Goal: Find specific page/section: Find specific page/section

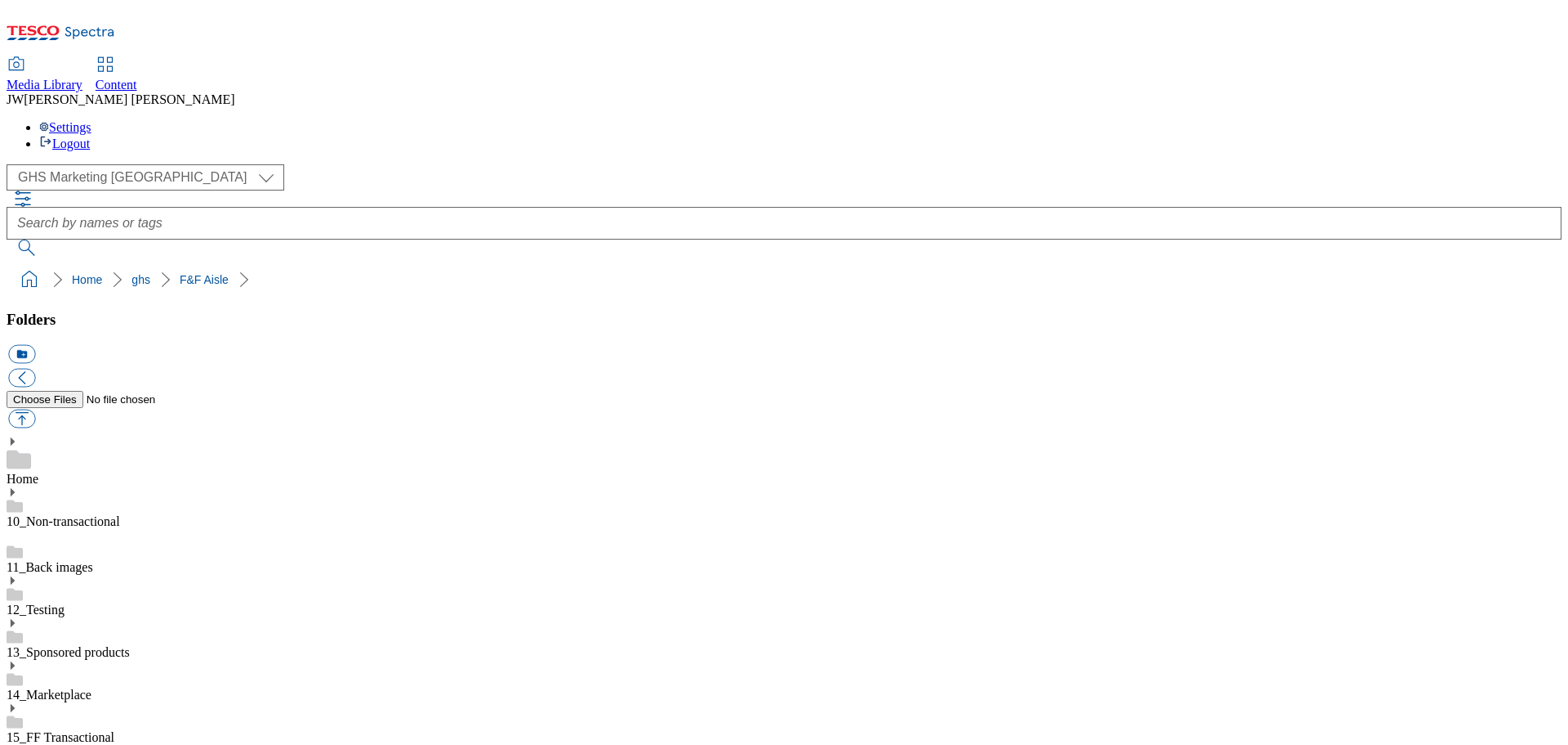
select select "flare-ghs-mktg"
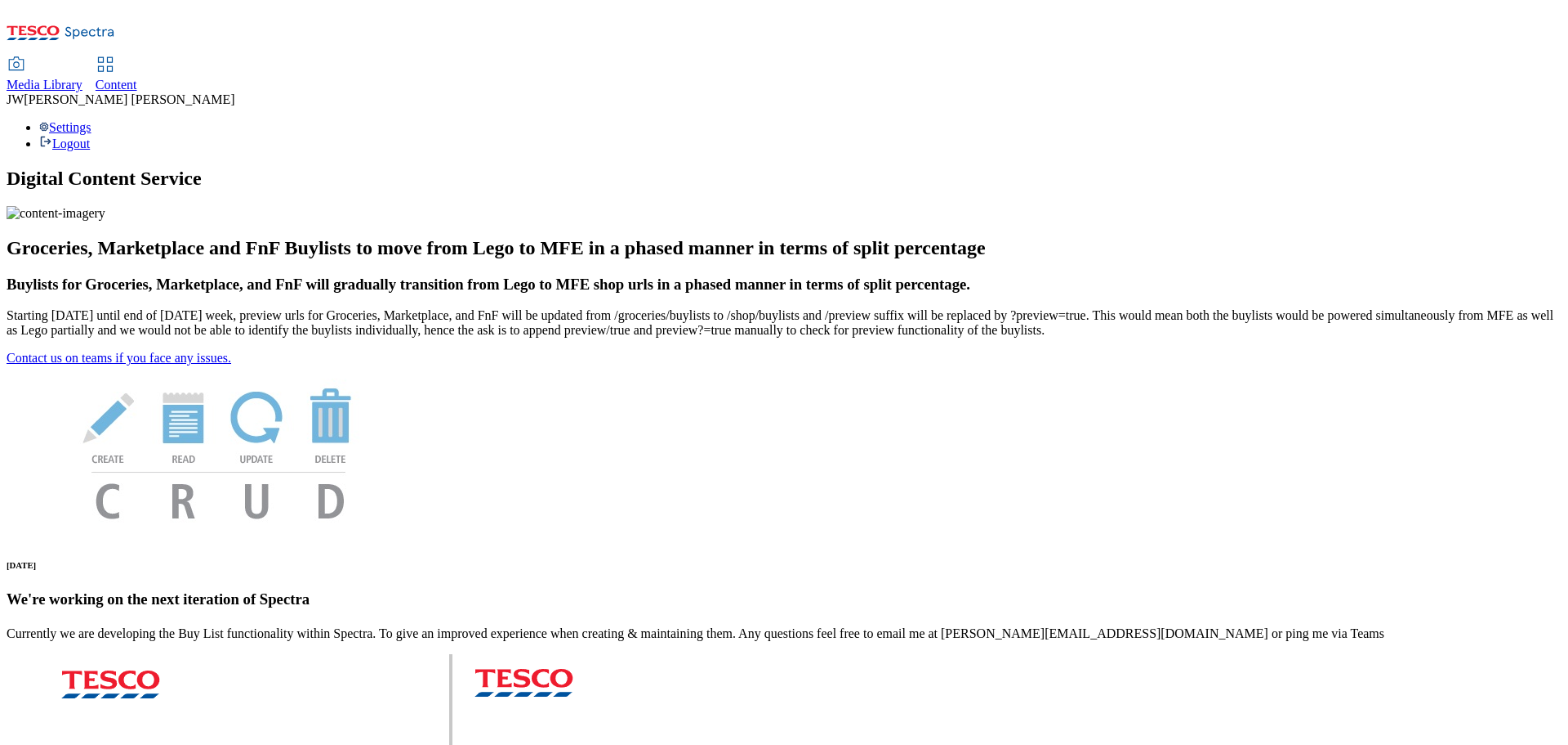
click at [83, 78] on span "Media Library" at bounding box center [45, 84] width 76 height 14
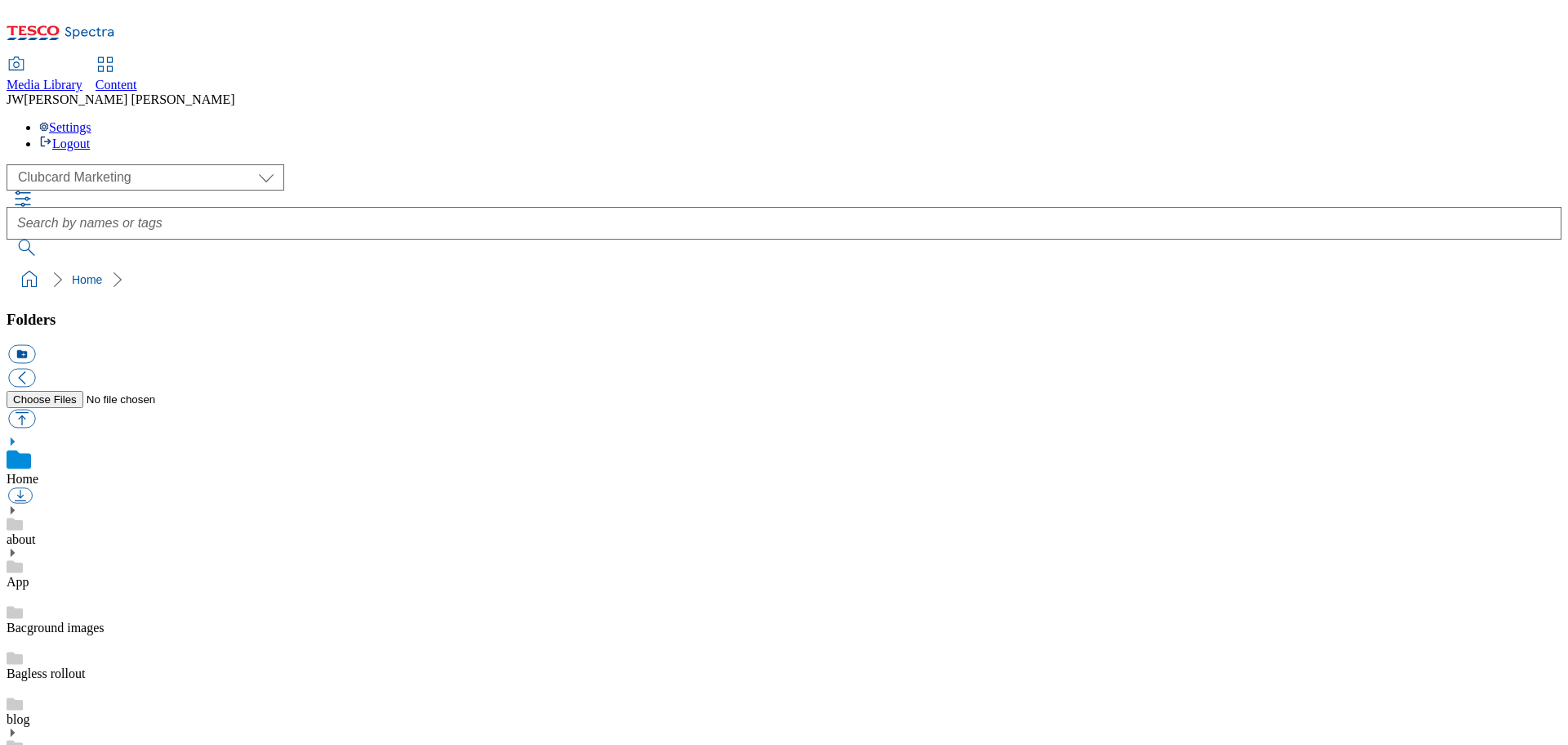
scroll to position [1, 0]
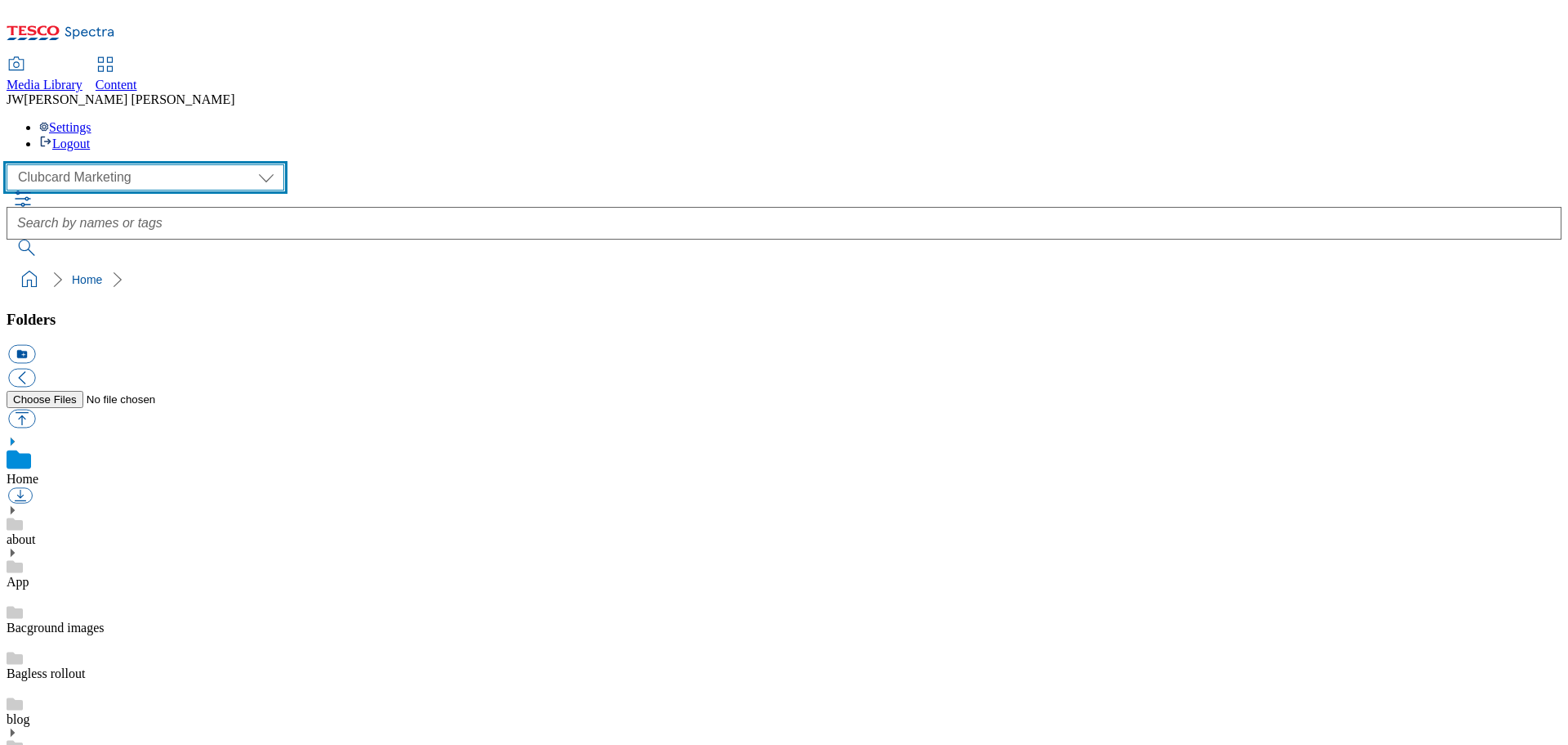
click at [168, 164] on select "Clubcard Marketing GHS Marketing UK GHS Product UK GHS ROI iGHS Marketing CE iG…" at bounding box center [145, 177] width 278 height 27
select select "flare-ghs-mktg"
click at [11, 164] on select "Clubcard Marketing GHS Marketing UK GHS Product UK GHS ROI iGHS Marketing CE iG…" at bounding box center [145, 177] width 278 height 27
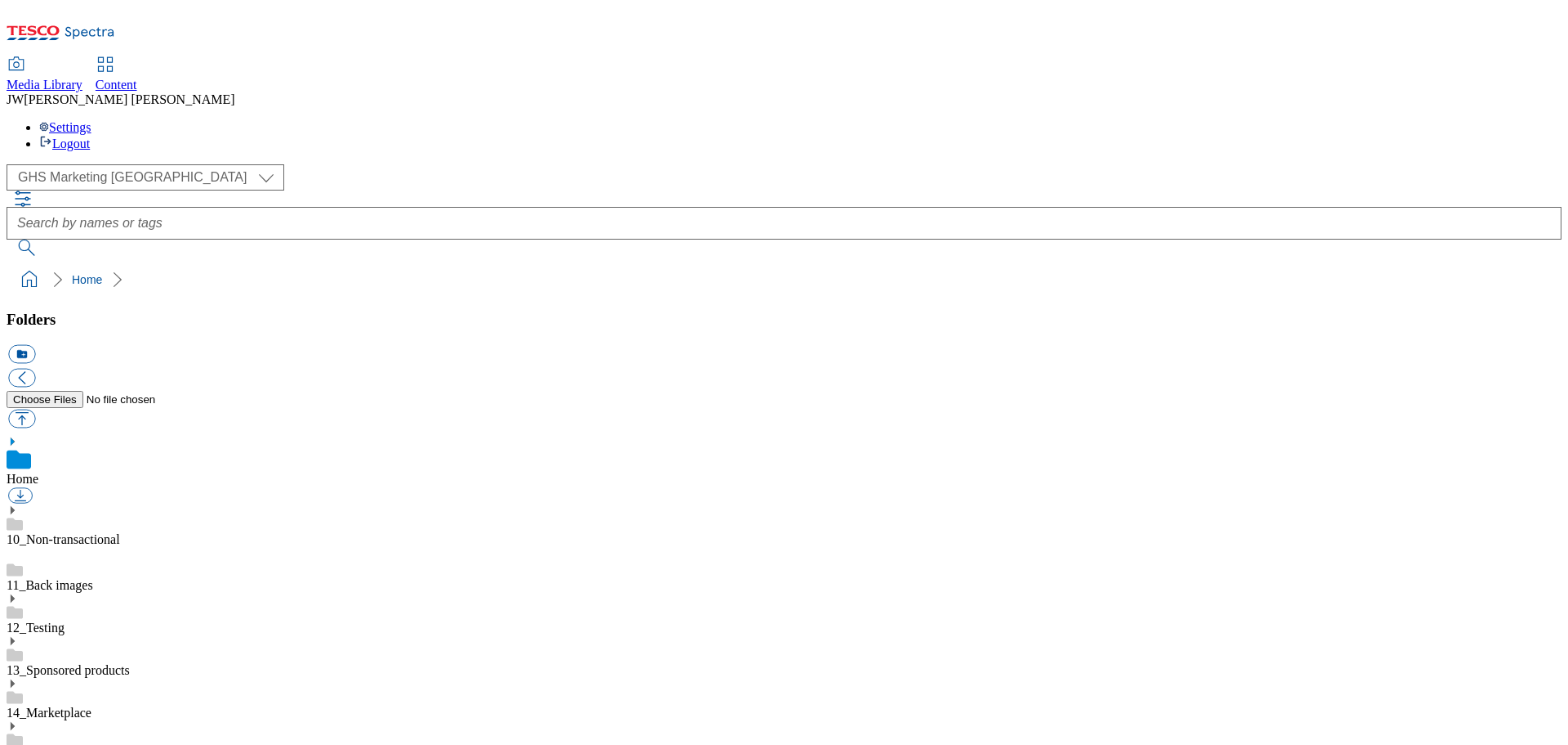
scroll to position [409, 0]
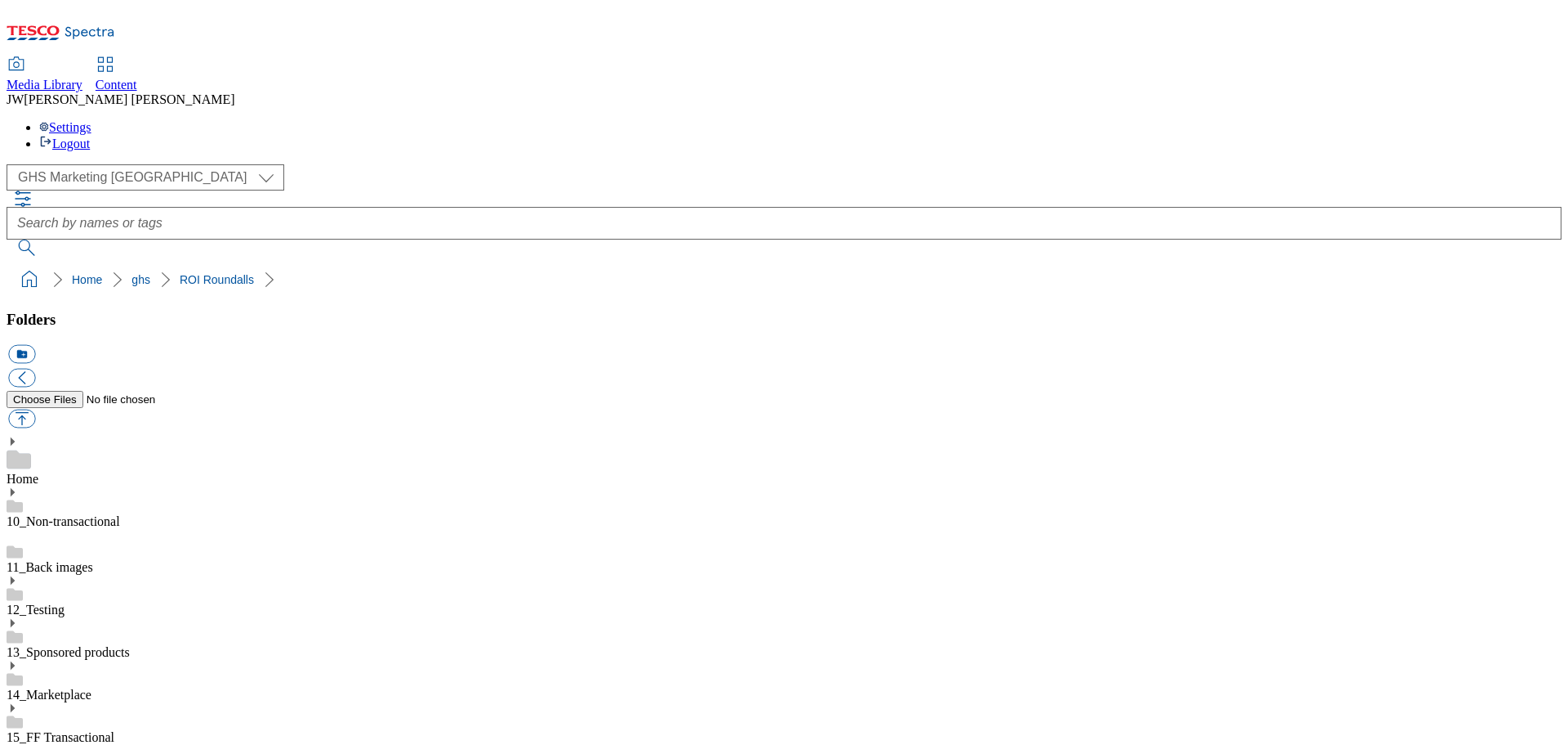
drag, startPoint x: 1255, startPoint y: 340, endPoint x: 1319, endPoint y: 400, distance: 87.7
